Goal: Navigation & Orientation: Find specific page/section

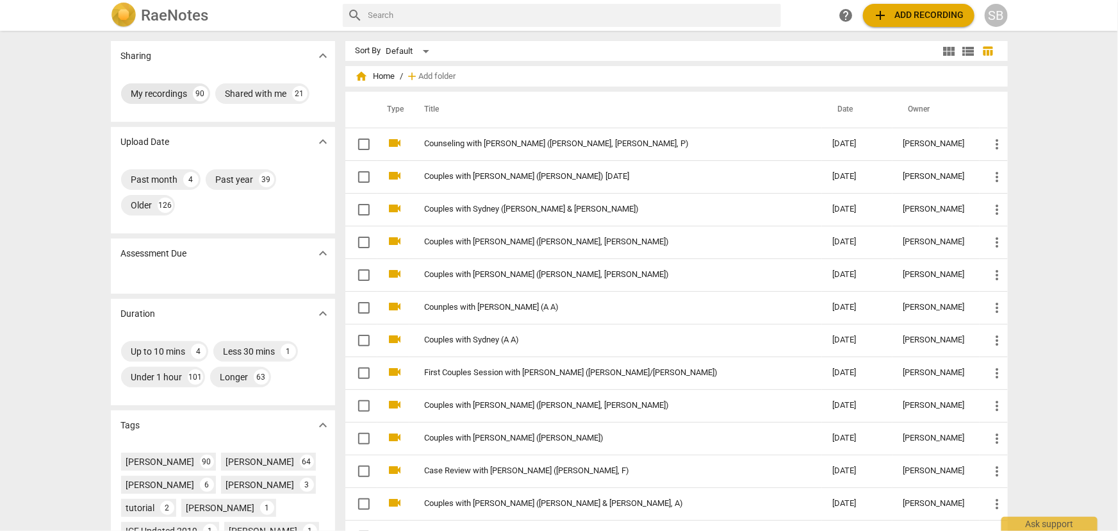
click at [184, 97] on div "My recordings" at bounding box center [159, 93] width 56 height 13
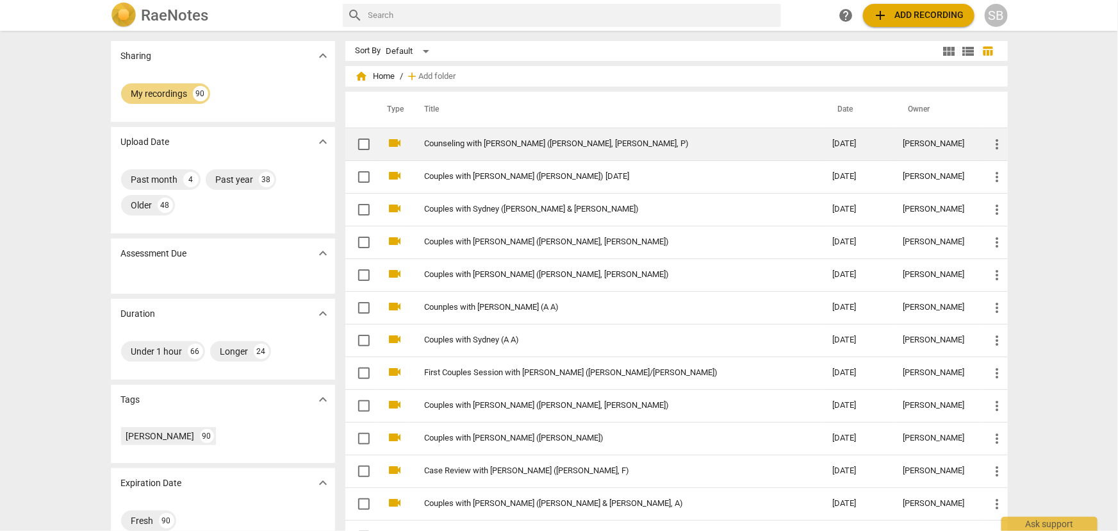
click at [489, 149] on td "Counseling with [PERSON_NAME] ([PERSON_NAME], [PERSON_NAME], P)" at bounding box center [615, 144] width 413 height 33
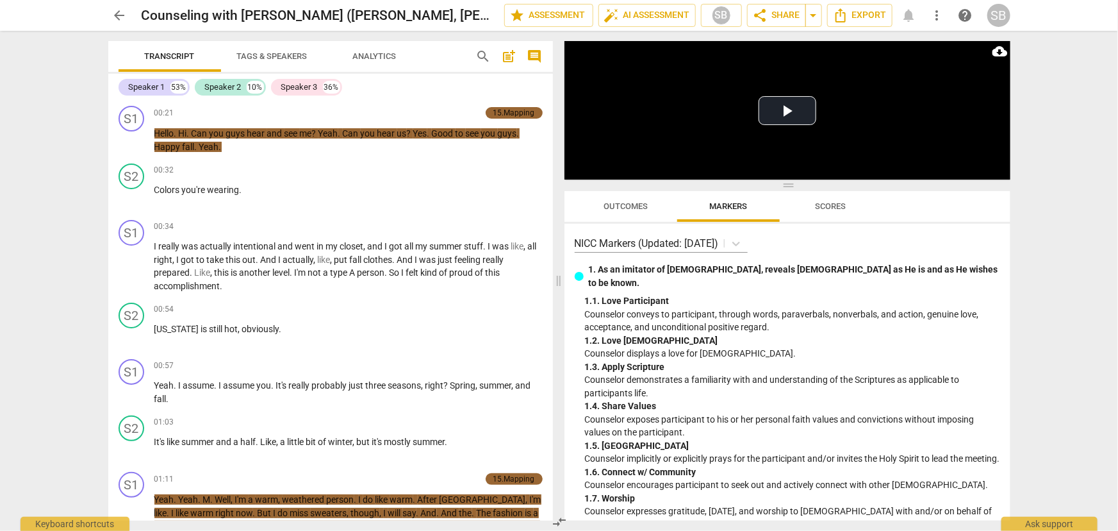
click at [125, 19] on span "arrow_back" at bounding box center [119, 15] width 15 height 15
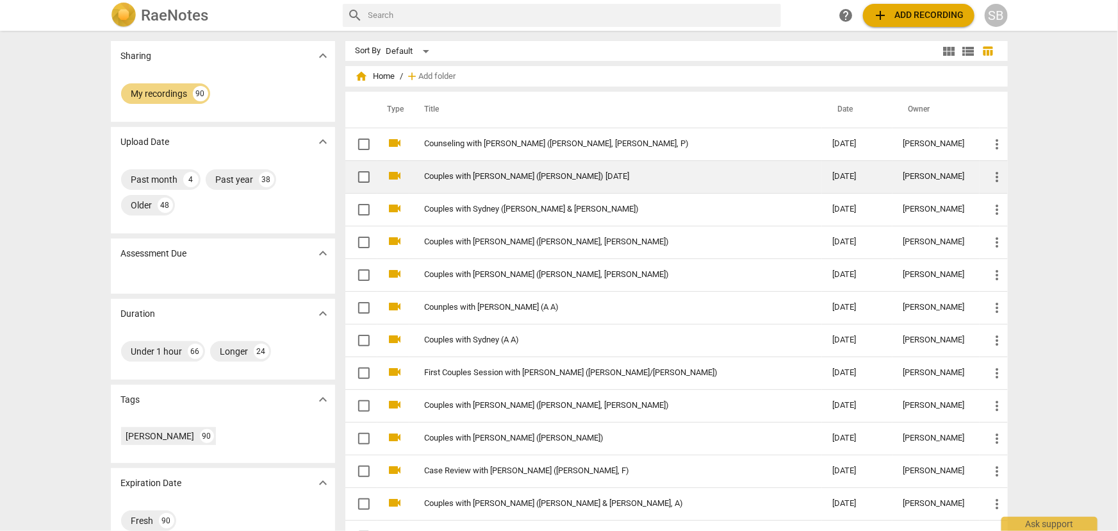
click at [520, 179] on link "Couples with [PERSON_NAME] ([PERSON_NAME]) [DATE]" at bounding box center [606, 177] width 362 height 10
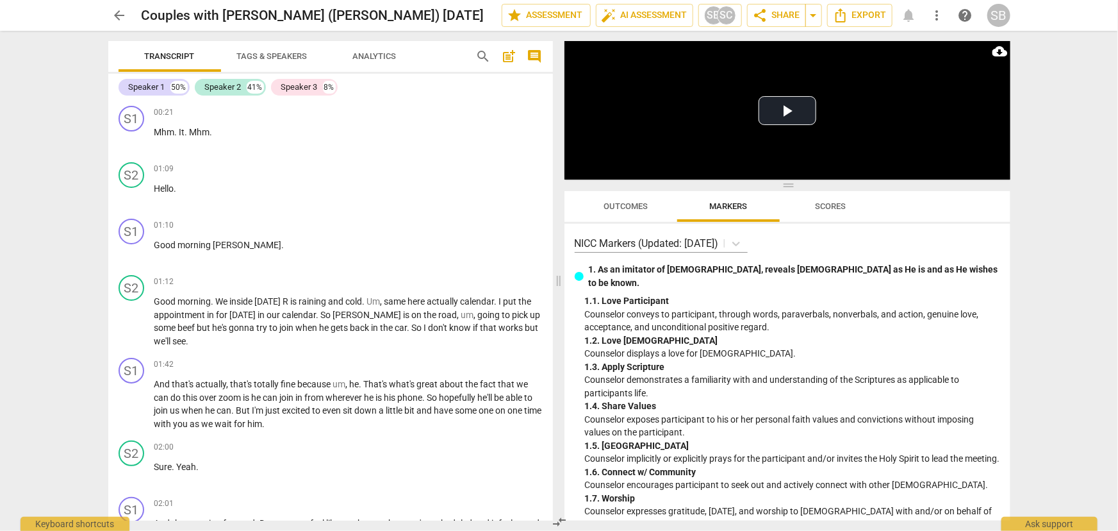
click at [122, 13] on span "arrow_back" at bounding box center [119, 15] width 15 height 15
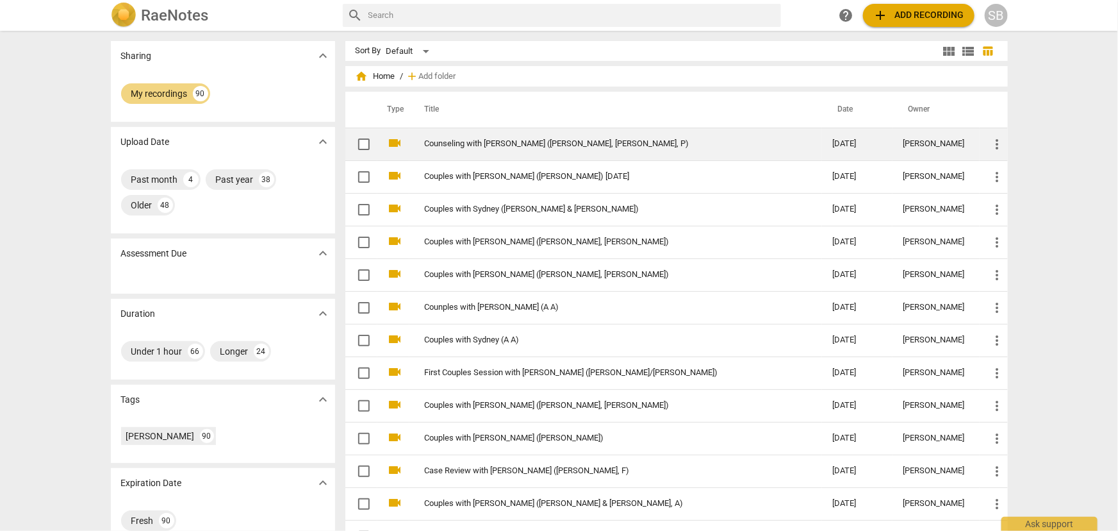
click at [543, 151] on td "Counseling with [PERSON_NAME] ([PERSON_NAME], [PERSON_NAME], P)" at bounding box center [615, 144] width 413 height 33
